Goal: Navigation & Orientation: Find specific page/section

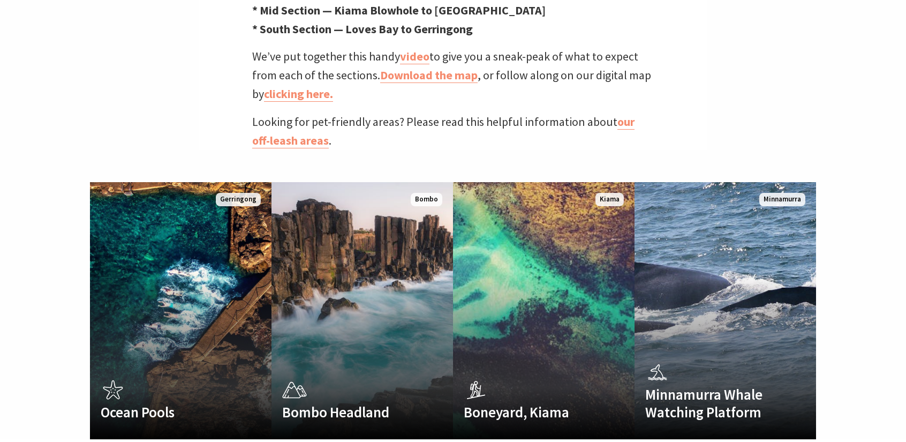
scroll to position [630, 0]
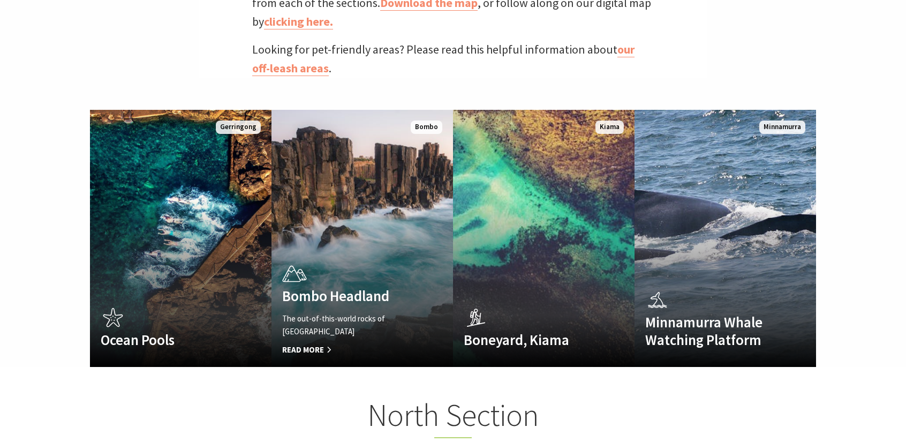
click at [349, 287] on h4 "Bombo Headland" at bounding box center [348, 295] width 133 height 17
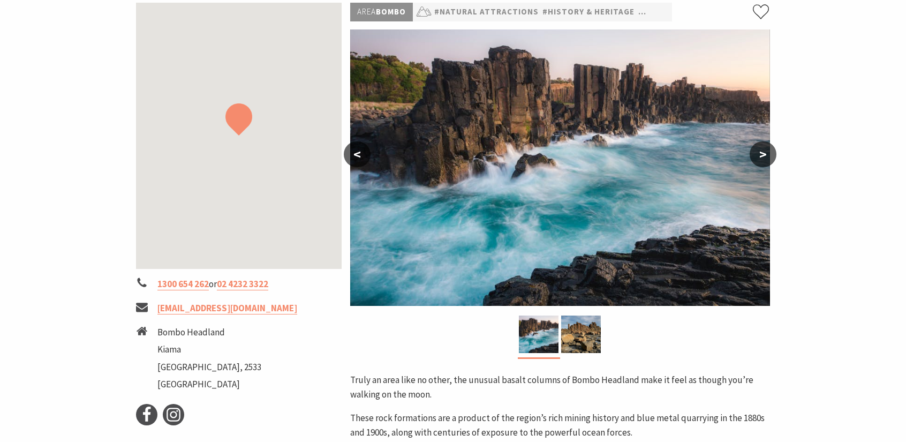
scroll to position [169, 0]
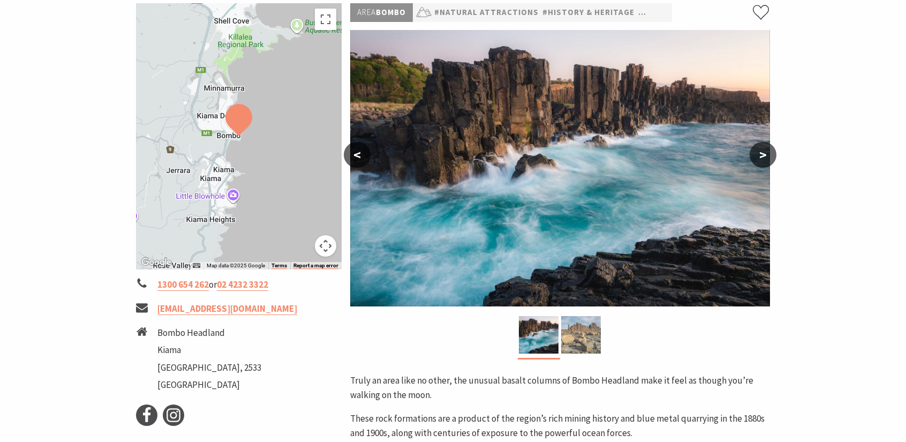
click at [584, 336] on img at bounding box center [581, 334] width 40 height 37
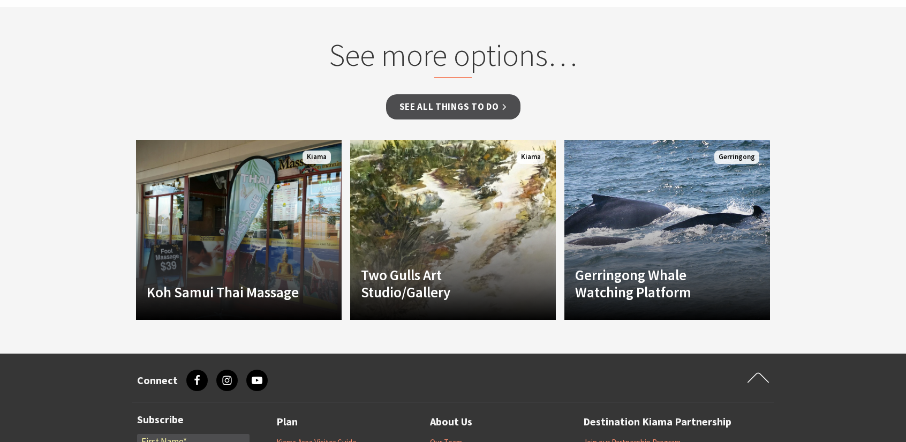
scroll to position [742, 0]
